Goal: Task Accomplishment & Management: Manage account settings

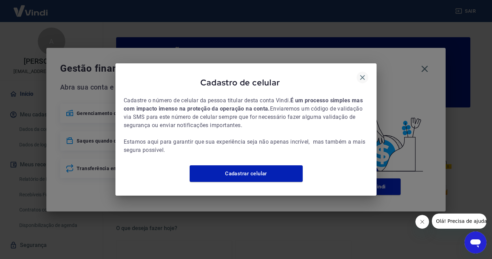
click at [362, 73] on icon "button" at bounding box center [363, 77] width 8 height 8
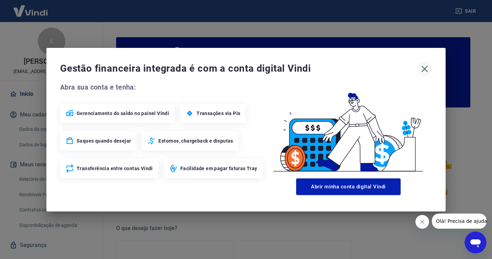
click at [425, 68] on icon "button" at bounding box center [425, 68] width 7 height 7
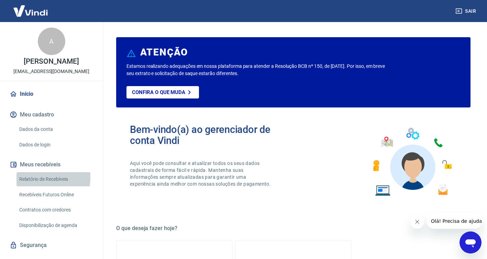
click at [33, 177] on link "Relatório de Recebíveis" at bounding box center [56, 179] width 78 height 14
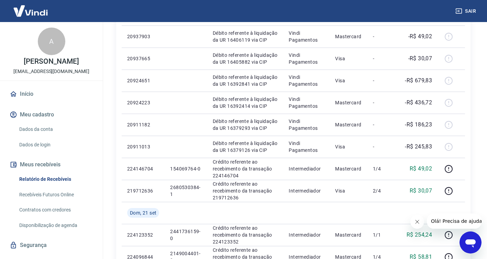
scroll to position [206, 0]
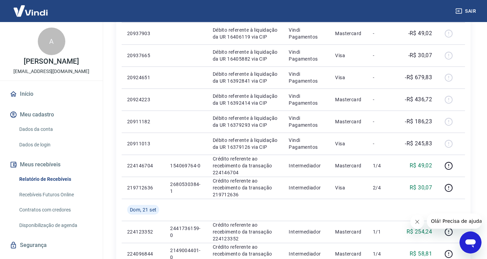
click at [415, 220] on icon "Fechar mensagem da empresa" at bounding box center [417, 222] width 6 height 6
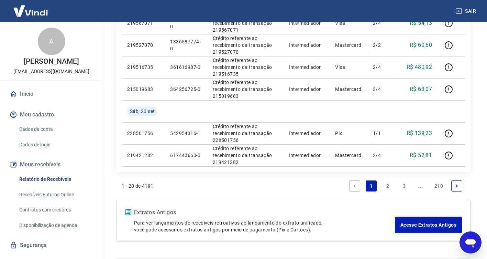
scroll to position [523, 0]
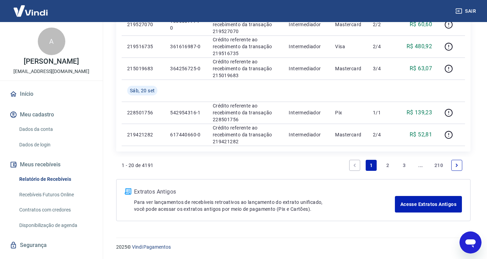
click at [388, 165] on link "2" at bounding box center [387, 165] width 11 height 11
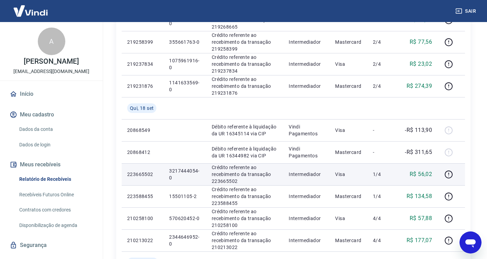
scroll to position [413, 0]
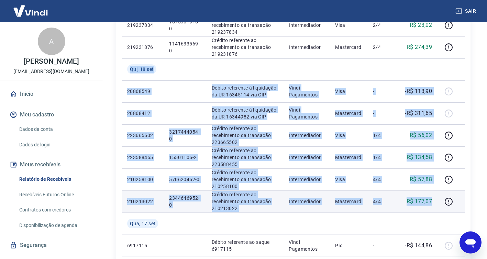
drag, startPoint x: 130, startPoint y: 67, endPoint x: 434, endPoint y: 207, distance: 334.3
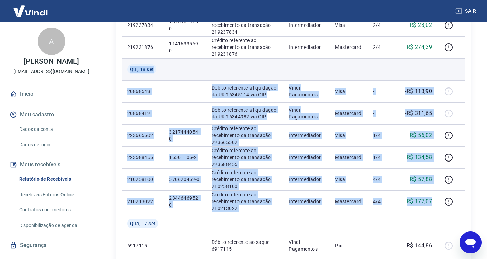
drag, startPoint x: 190, startPoint y: 112, endPoint x: 167, endPoint y: 78, distance: 40.9
click at [189, 112] on td at bounding box center [185, 113] width 42 height 22
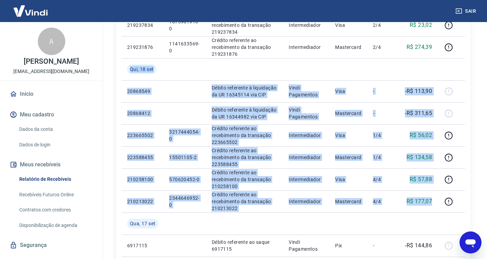
click at [468, 8] on button "Sair" at bounding box center [466, 11] width 25 height 13
